Goal: Information Seeking & Learning: Learn about a topic

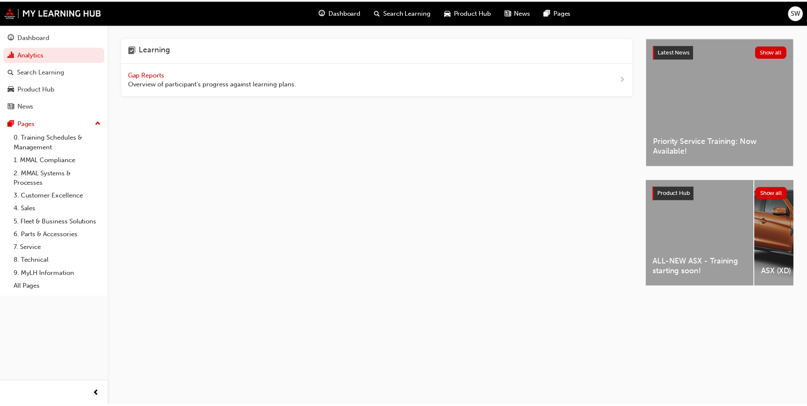
scroll to position [0, 725]
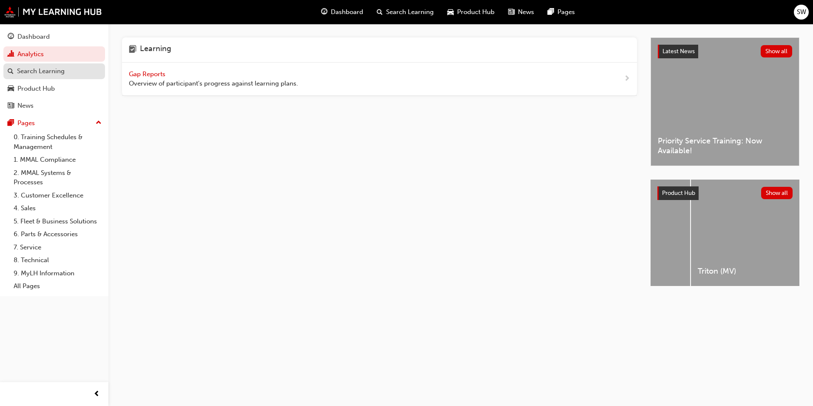
click at [69, 71] on div "Search Learning" at bounding box center [54, 71] width 93 height 11
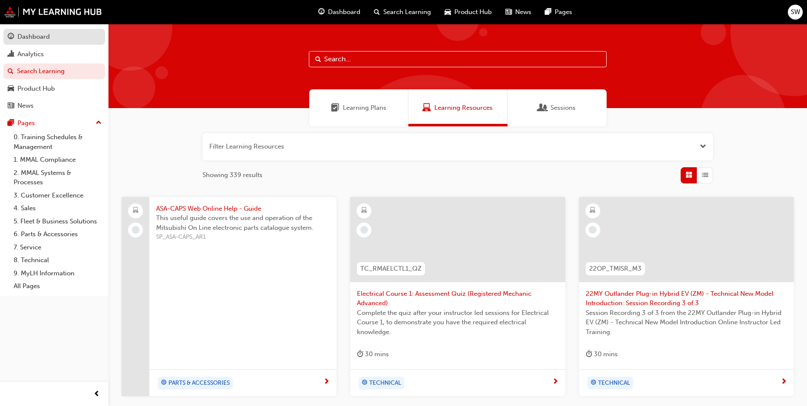
click at [36, 36] on div "Dashboard" at bounding box center [33, 37] width 32 height 10
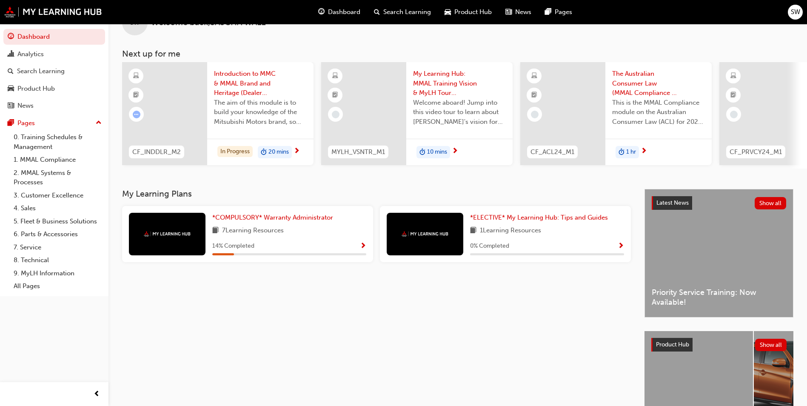
scroll to position [43, 0]
